Goal: Transaction & Acquisition: Purchase product/service

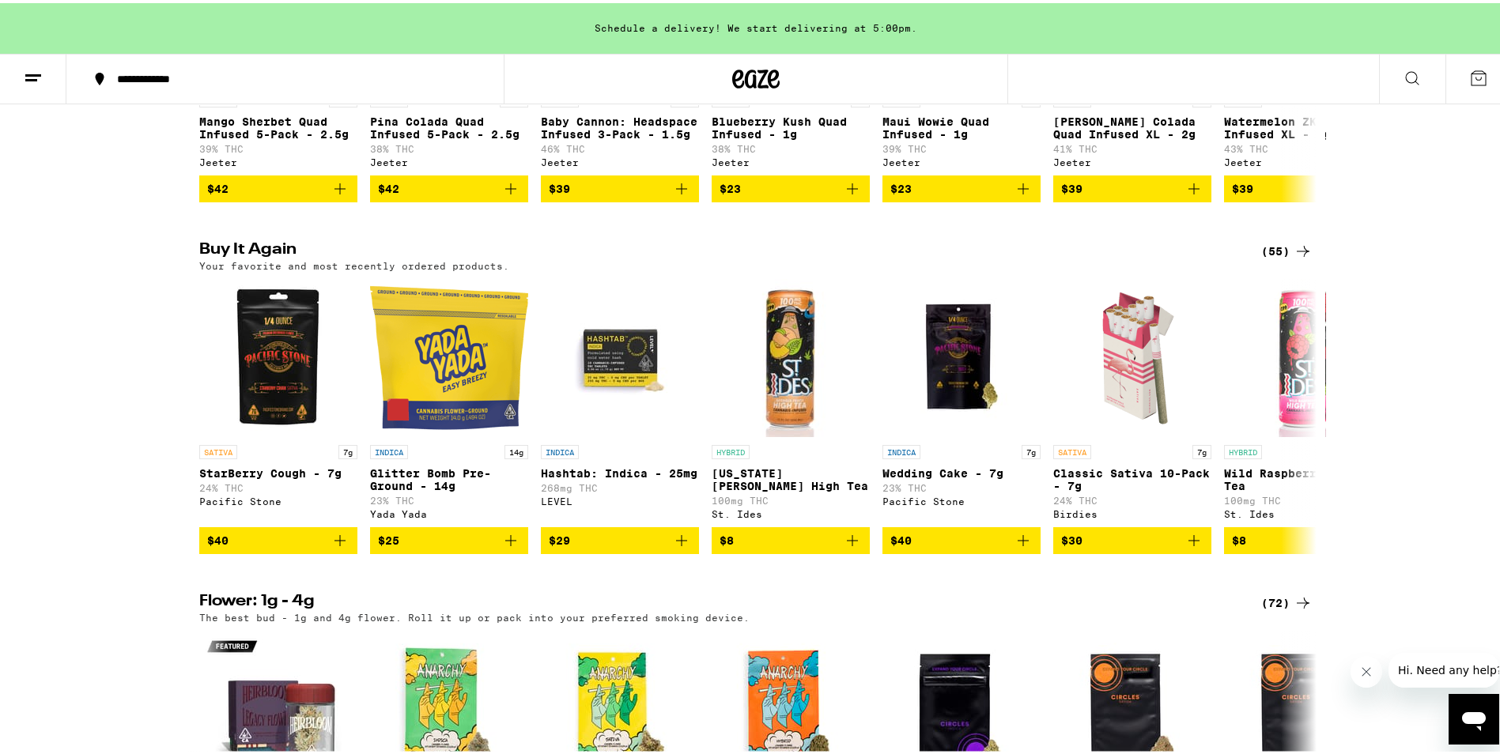
scroll to position [1186, 0]
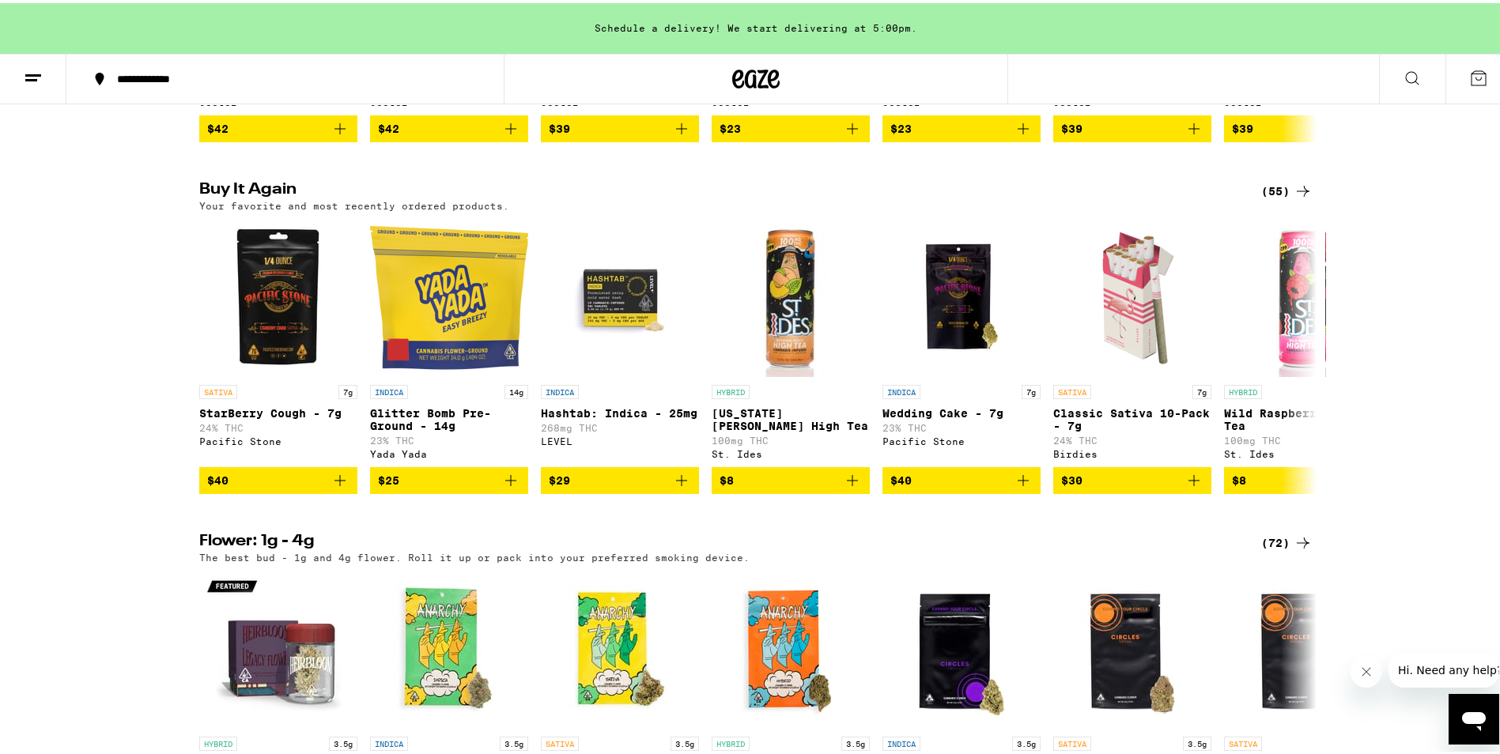
click at [1270, 198] on div "(55)" at bounding box center [1286, 188] width 51 height 19
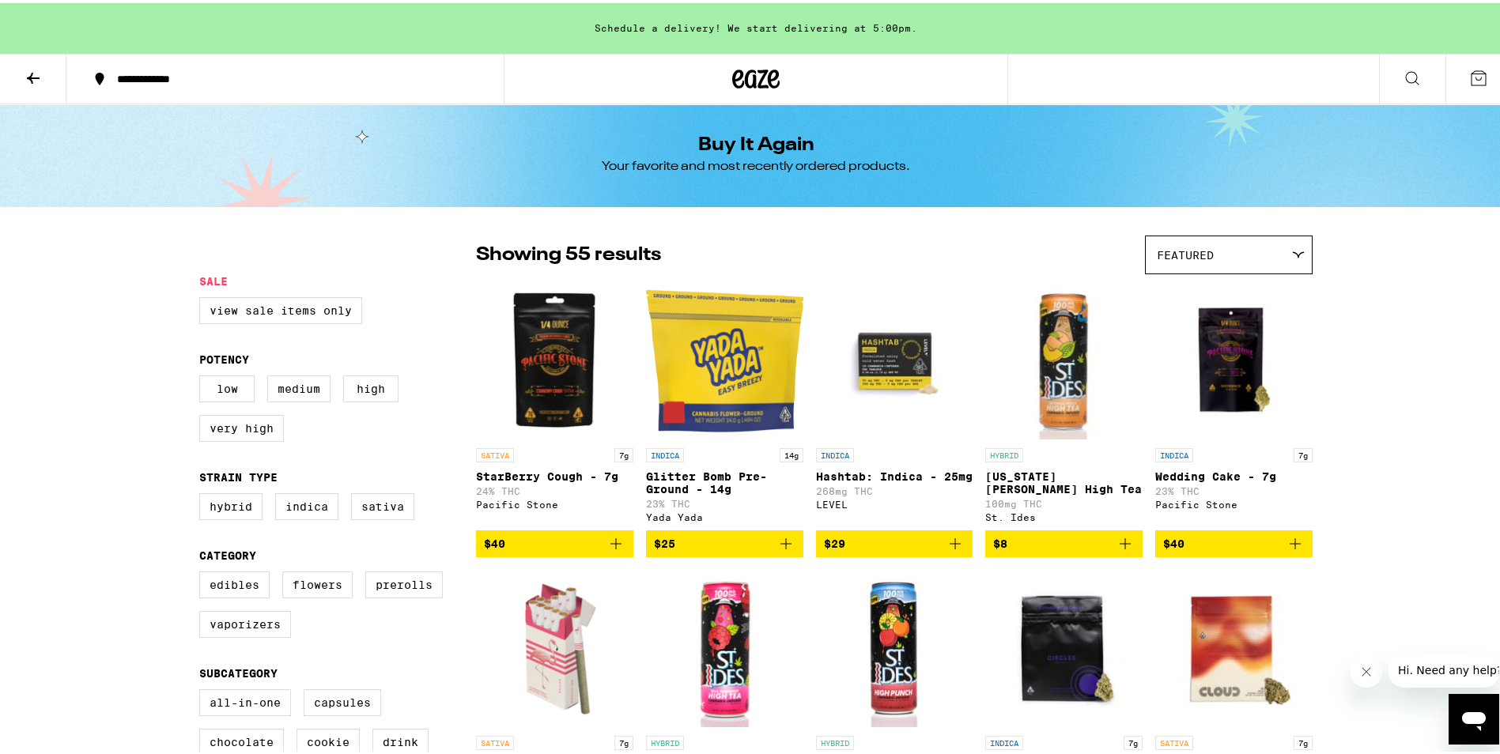
click at [37, 71] on icon at bounding box center [33, 75] width 19 height 19
